Goal: Obtain resource: Download file/media

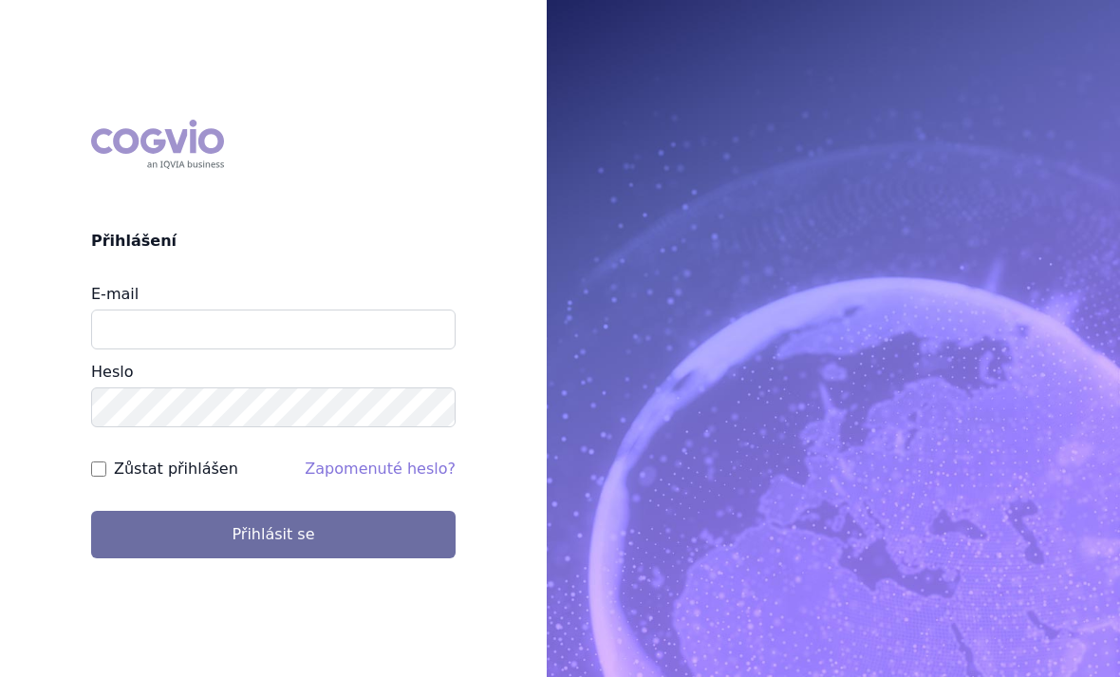
scroll to position [192, 0]
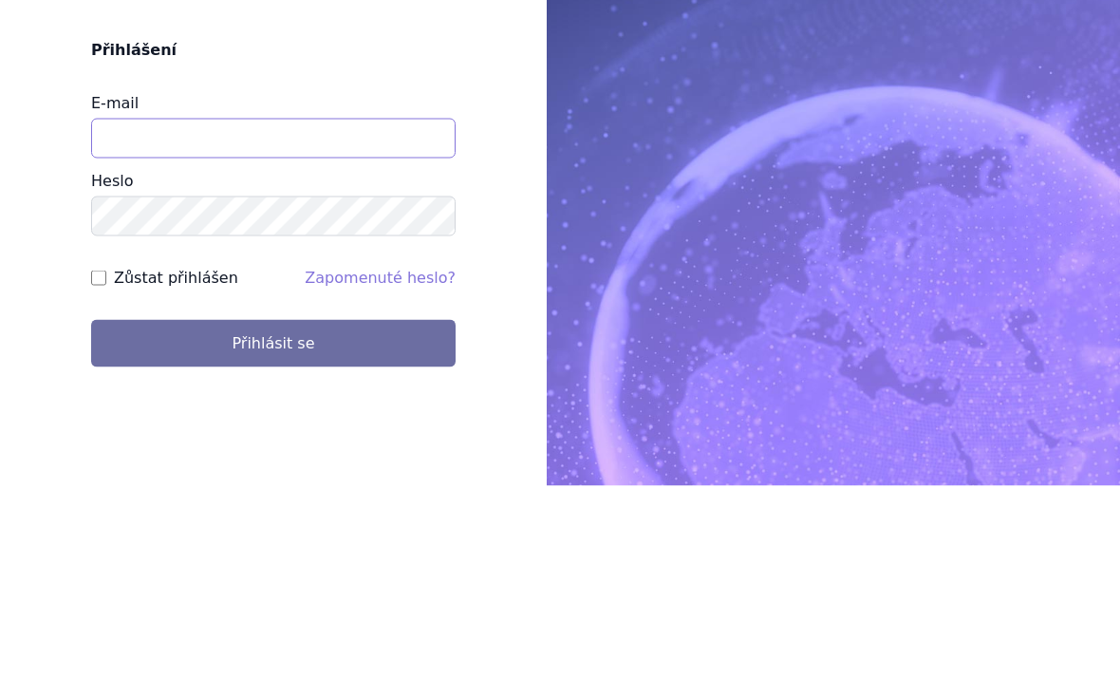
type input "jirihla@seznam.cz"
click at [273, 511] on button "Přihlásit se" at bounding box center [273, 534] width 364 height 47
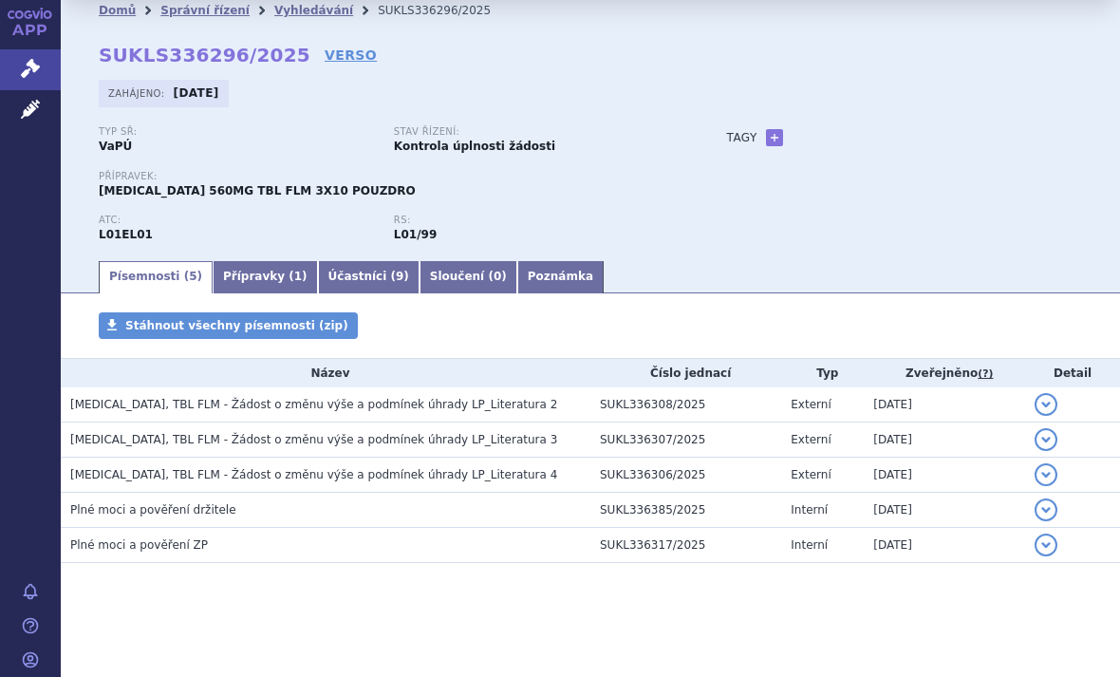
scroll to position [44, 0]
click at [180, 409] on span "IMBRUVICA, TBL FLM - Žádost o změnu výše a podmínek úhrady LP_Literatura 2" at bounding box center [313, 405] width 487 height 13
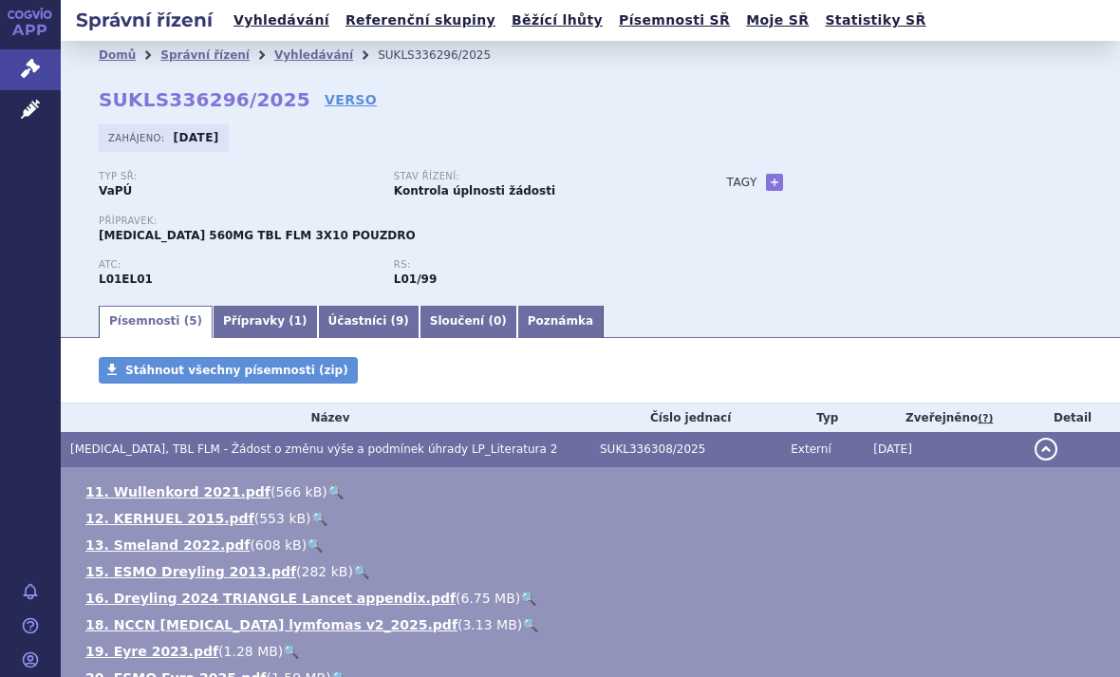
scroll to position [0, 0]
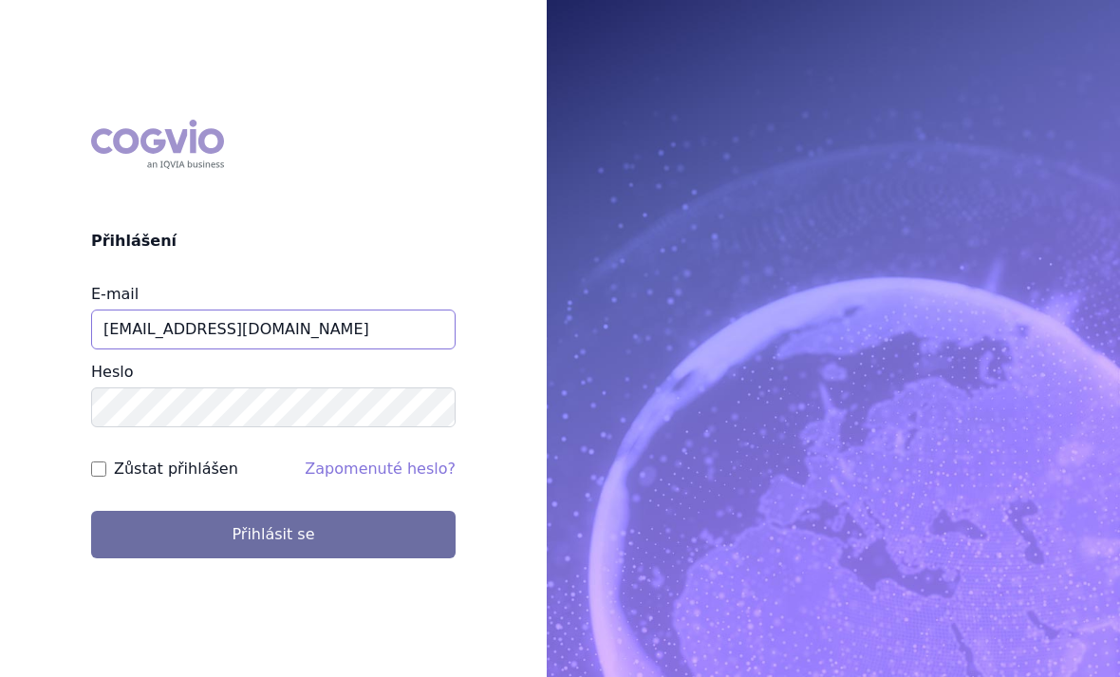
scroll to position [192, 0]
click at [295, 511] on button "Přihlásit se" at bounding box center [273, 534] width 364 height 47
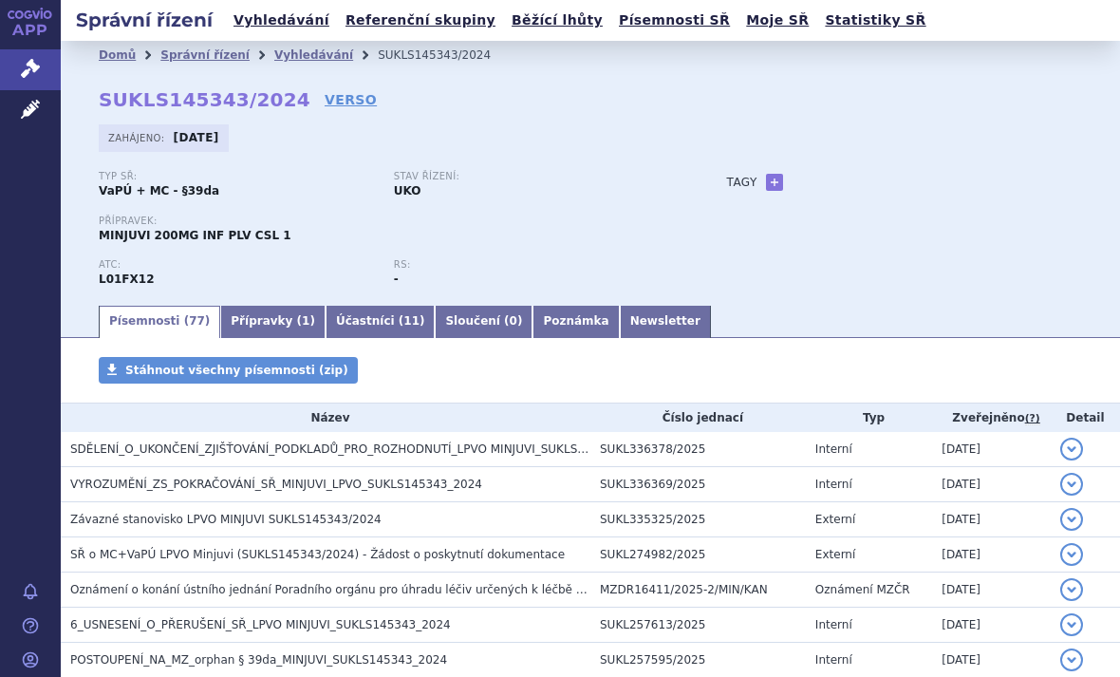
click at [137, 518] on span "Závazné stanovisko LPVO MINJUVI SUKLS145343/2024" at bounding box center [225, 519] width 311 height 13
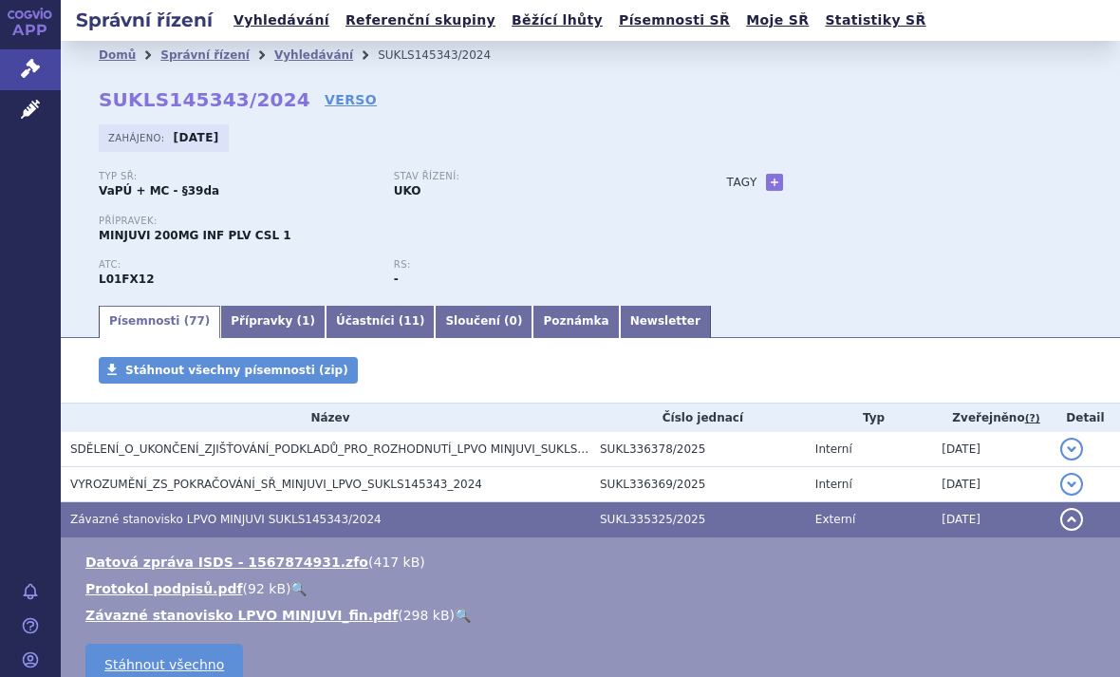
click at [156, 613] on link "Závazné stanovisko LPVO MINJUVI_fin.pdf" at bounding box center [241, 614] width 312 height 15
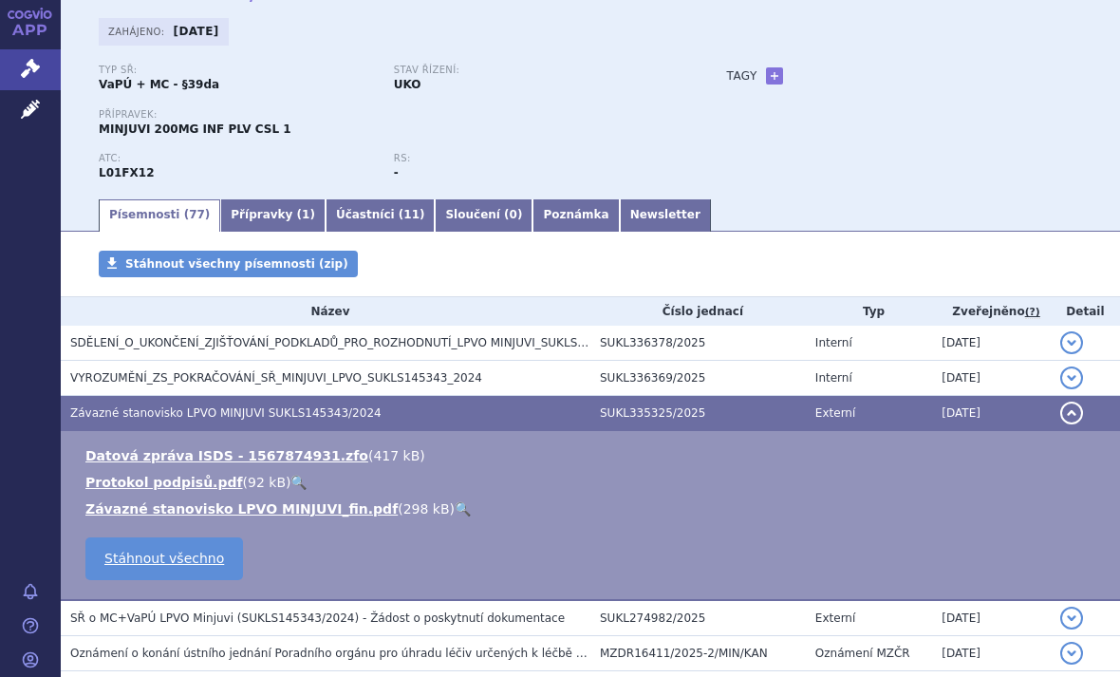
scroll to position [111, 0]
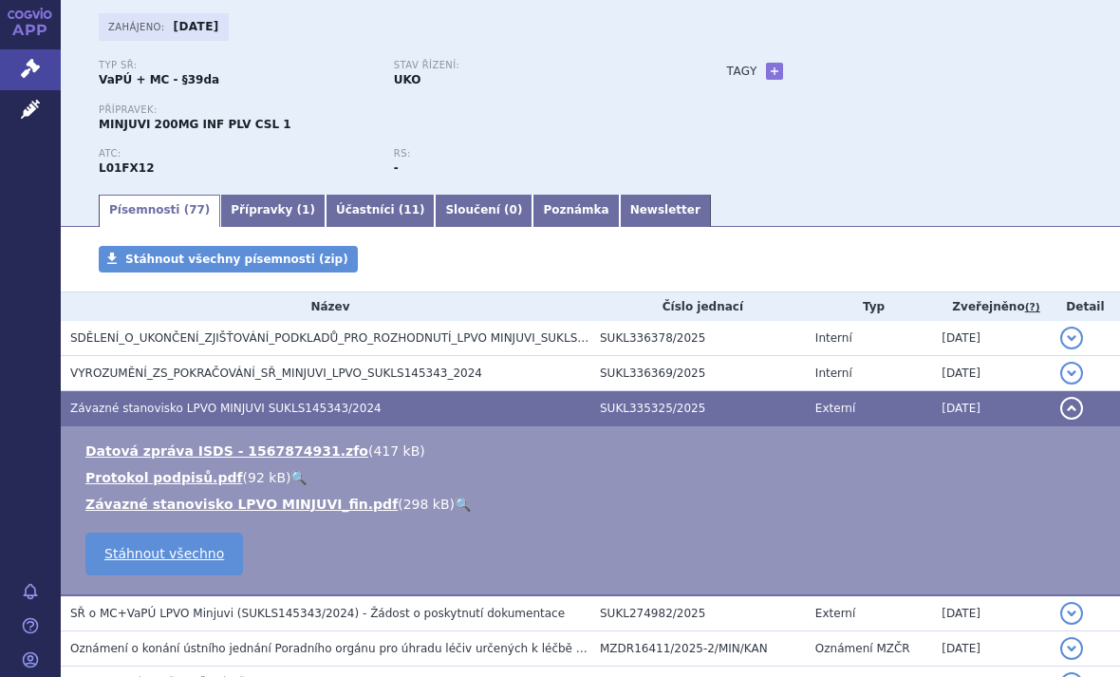
click at [112, 337] on span "SDĚLENÍ_O_UKONČENÍ_ZJIŠŤOVÁNÍ_PODKLADŮ_PRO_ROZHODNUTÍ_LPVO MINJUVI_SUKLS145343_…" at bounding box center [363, 337] width 586 height 13
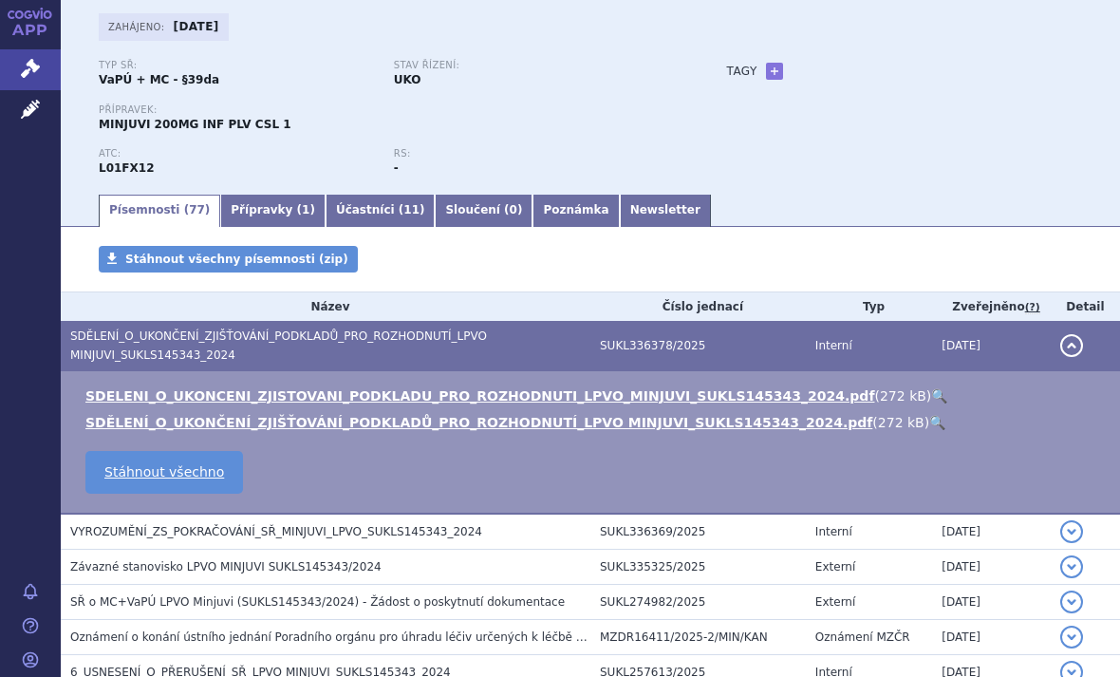
click at [122, 391] on link "SDELENI_O_UKONCENI_ZJISTOVANI_PODKLADU_PRO_ROZHODNUTI_LPVO_MINJUVI_SUKLS145343_…" at bounding box center [479, 395] width 789 height 15
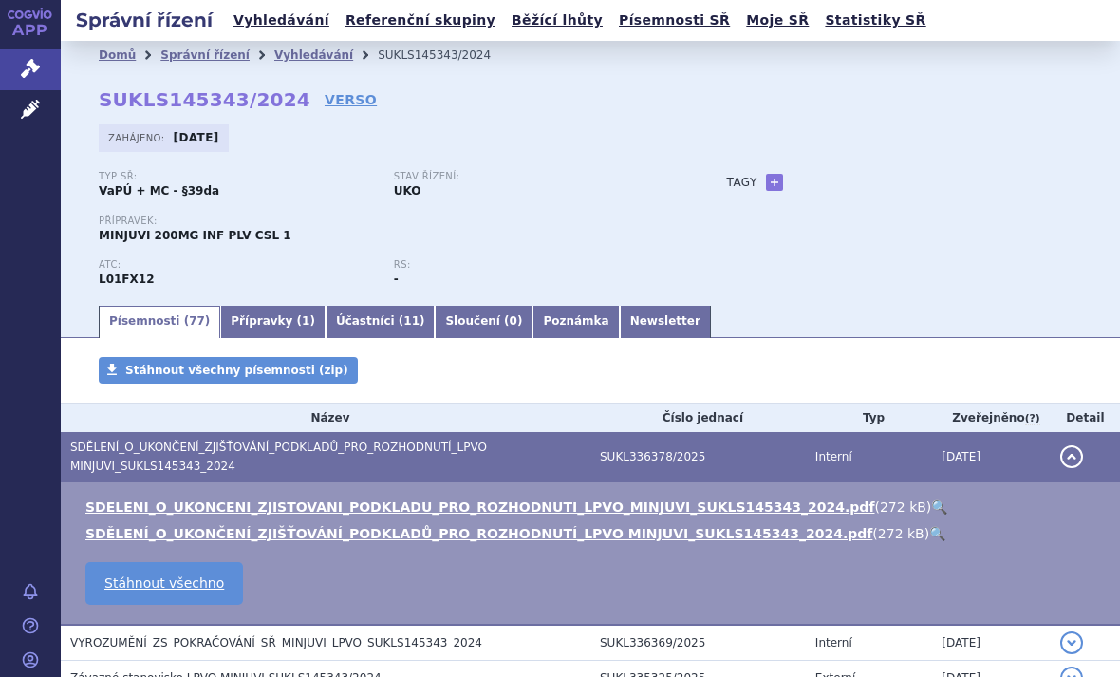
scroll to position [0, 0]
